Goal: Register for event/course

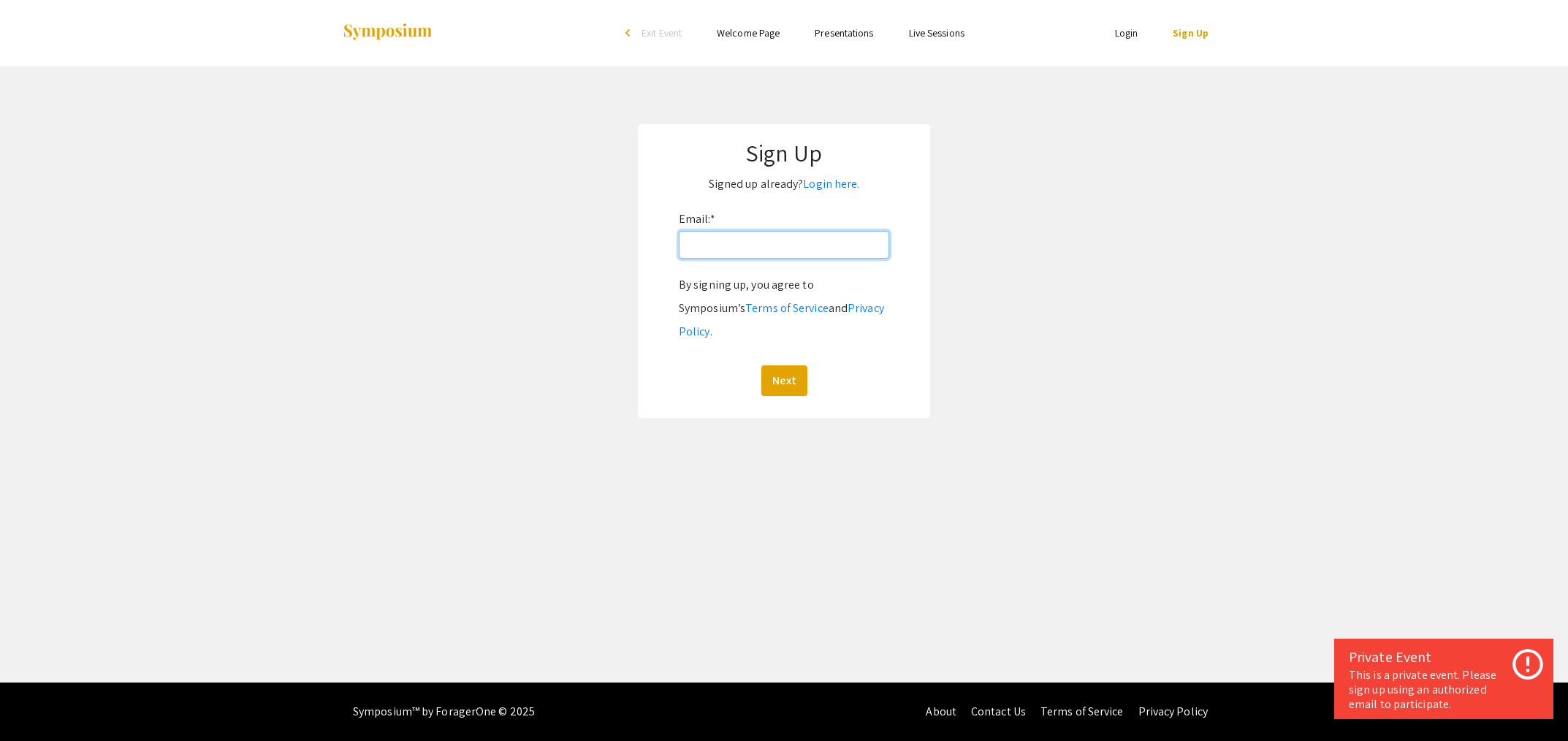
click at [755, 251] on input "Email: *" at bounding box center [784, 245] width 211 height 28
paste input "[EMAIL_ADDRESS][DOMAIN_NAME]"
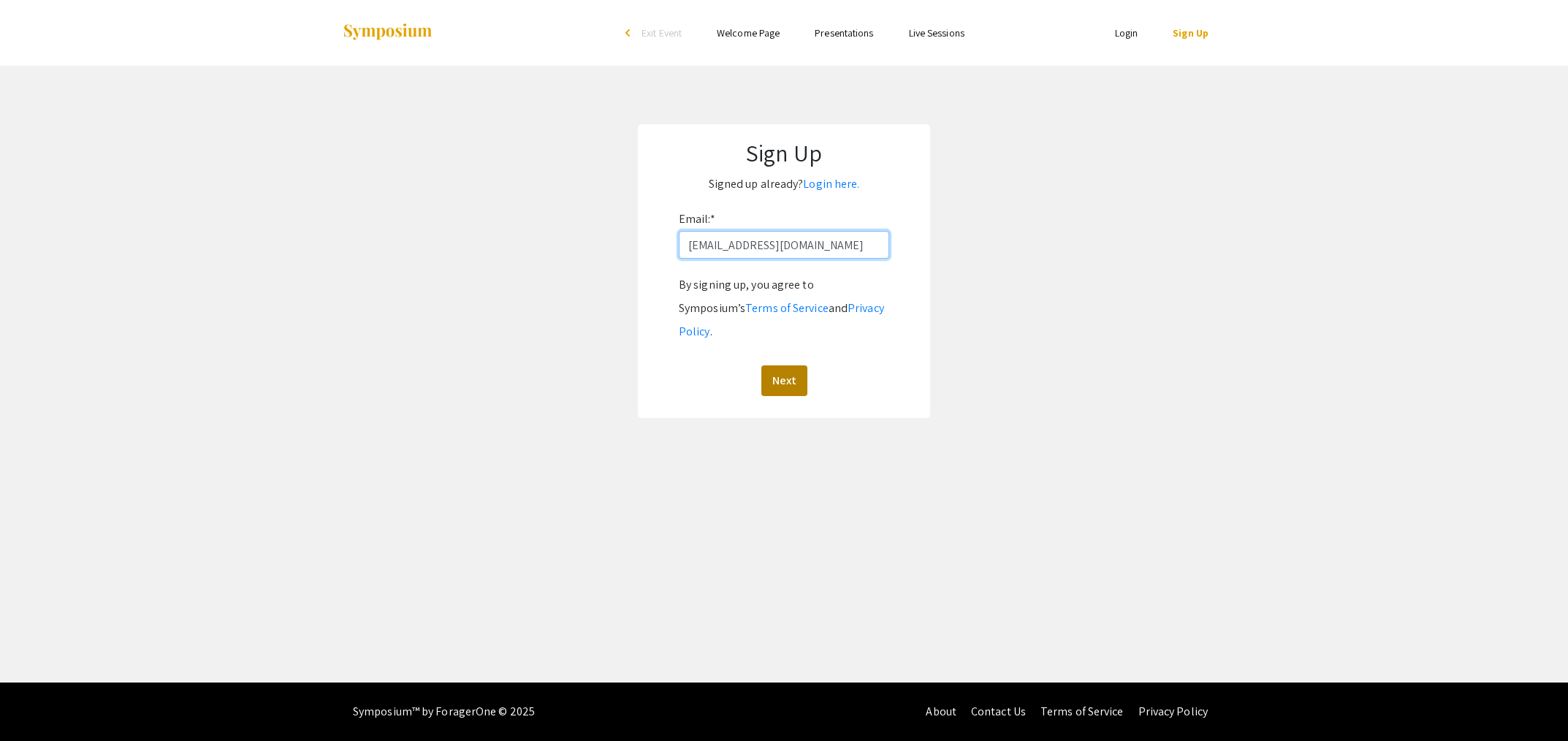
type input "[EMAIL_ADDRESS][DOMAIN_NAME]"
click at [780, 366] on button "Next" at bounding box center [784, 381] width 46 height 31
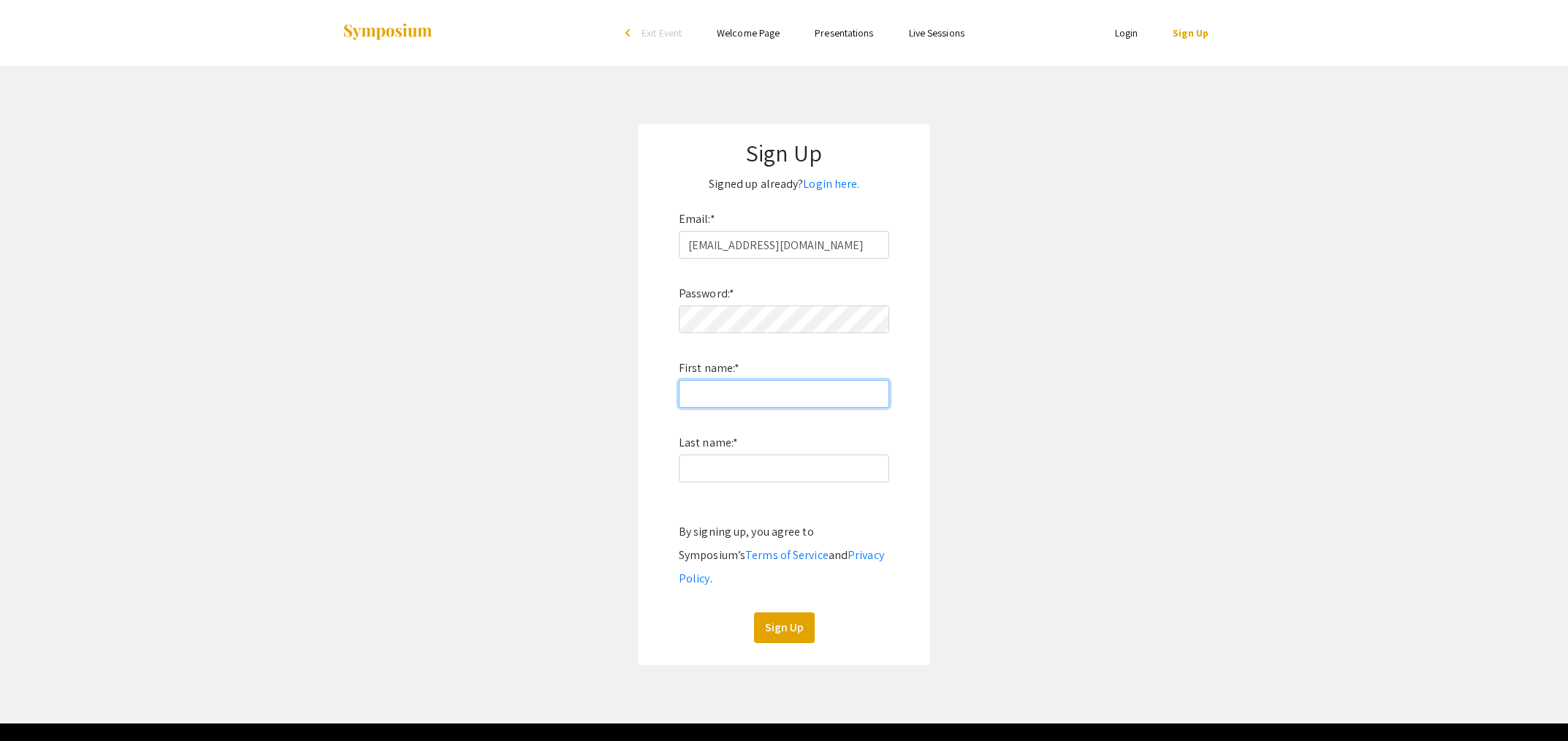
type input "Alexandria"
type input "Webb"
click at [798, 612] on button "Sign Up" at bounding box center [784, 627] width 60 height 31
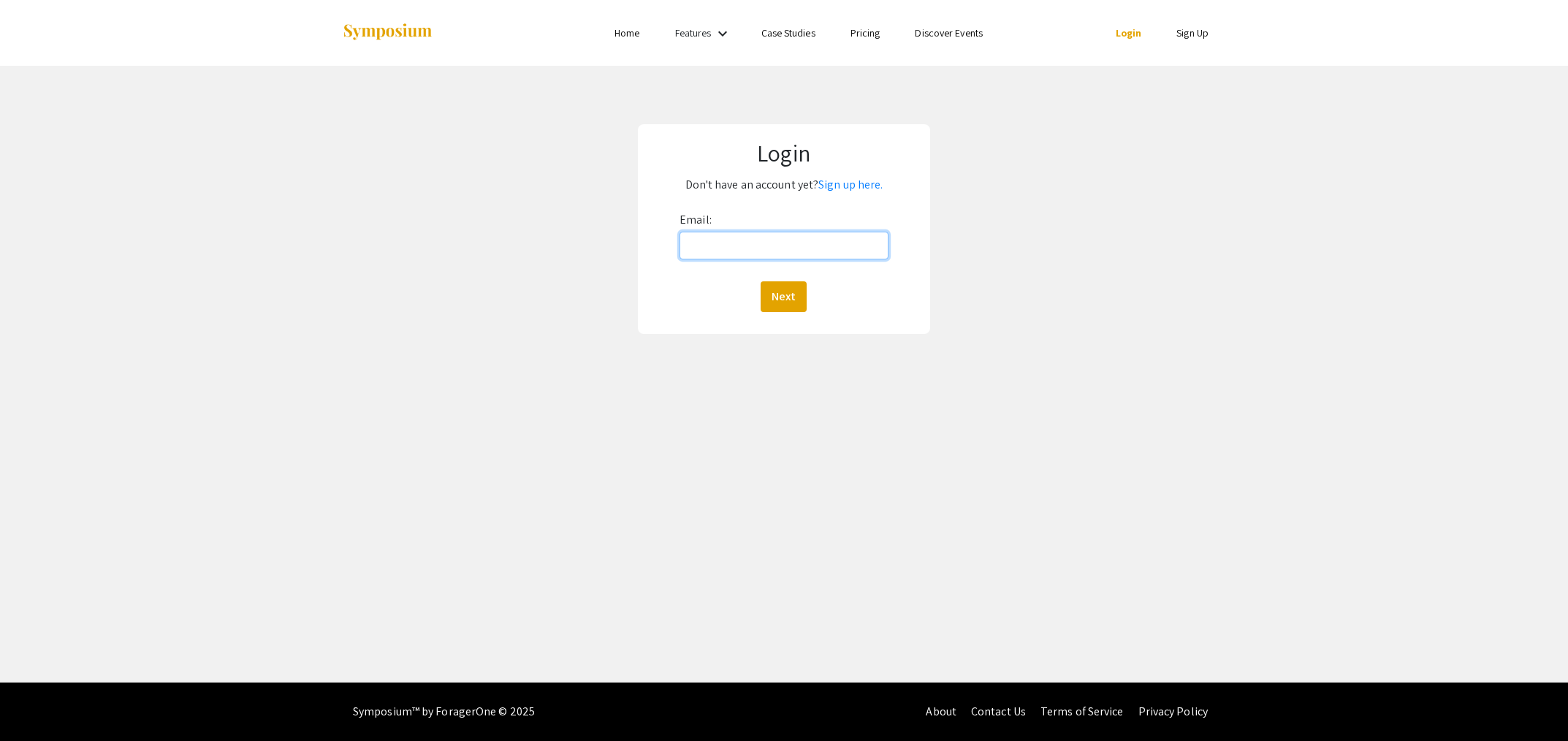
click at [863, 241] on input "Email:" at bounding box center [784, 246] width 209 height 28
type input "[EMAIL_ADDRESS][DOMAIN_NAME]"
click at [770, 291] on button "Next" at bounding box center [784, 297] width 46 height 31
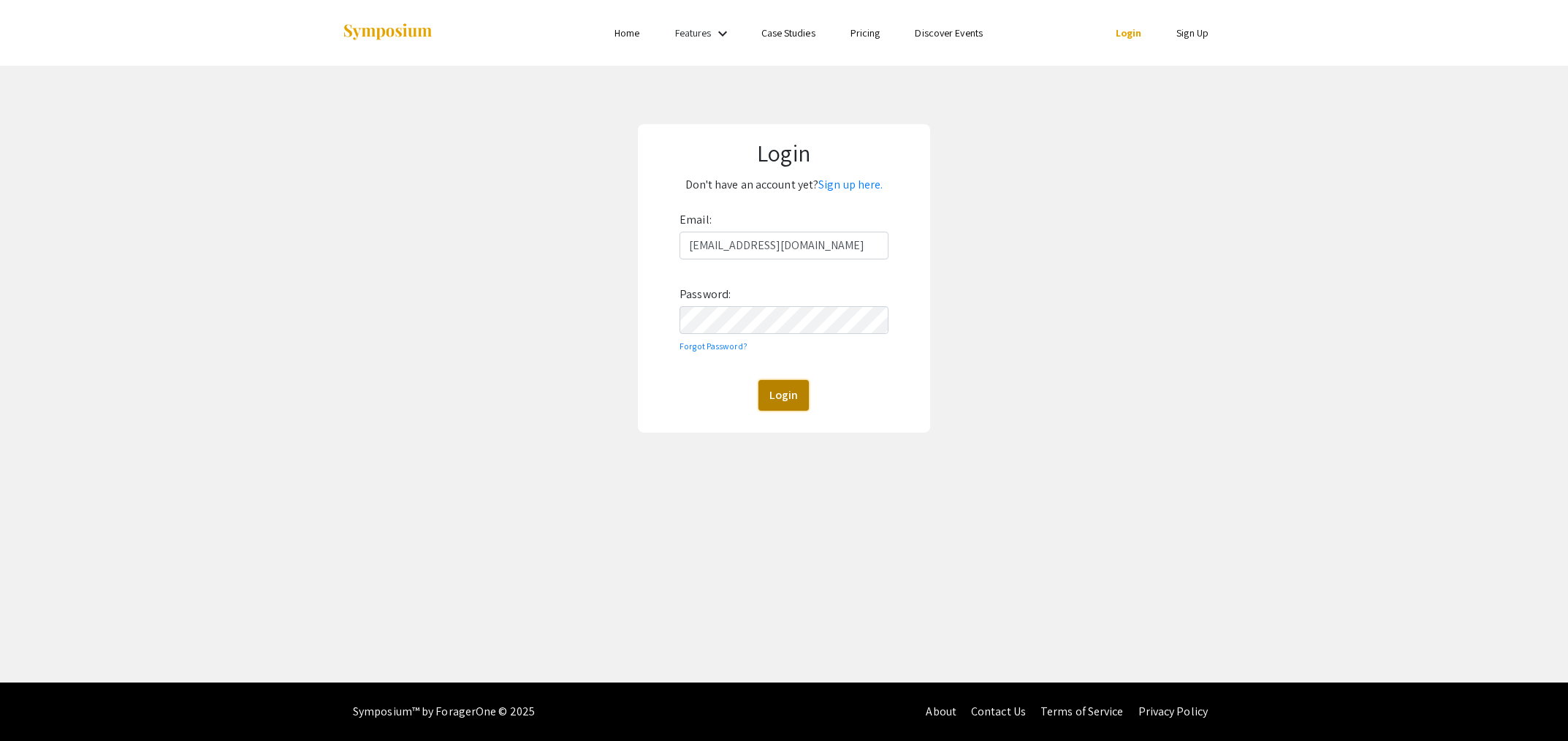
click at [784, 395] on button "Login" at bounding box center [784, 395] width 51 height 31
